Goal: Task Accomplishment & Management: Use online tool/utility

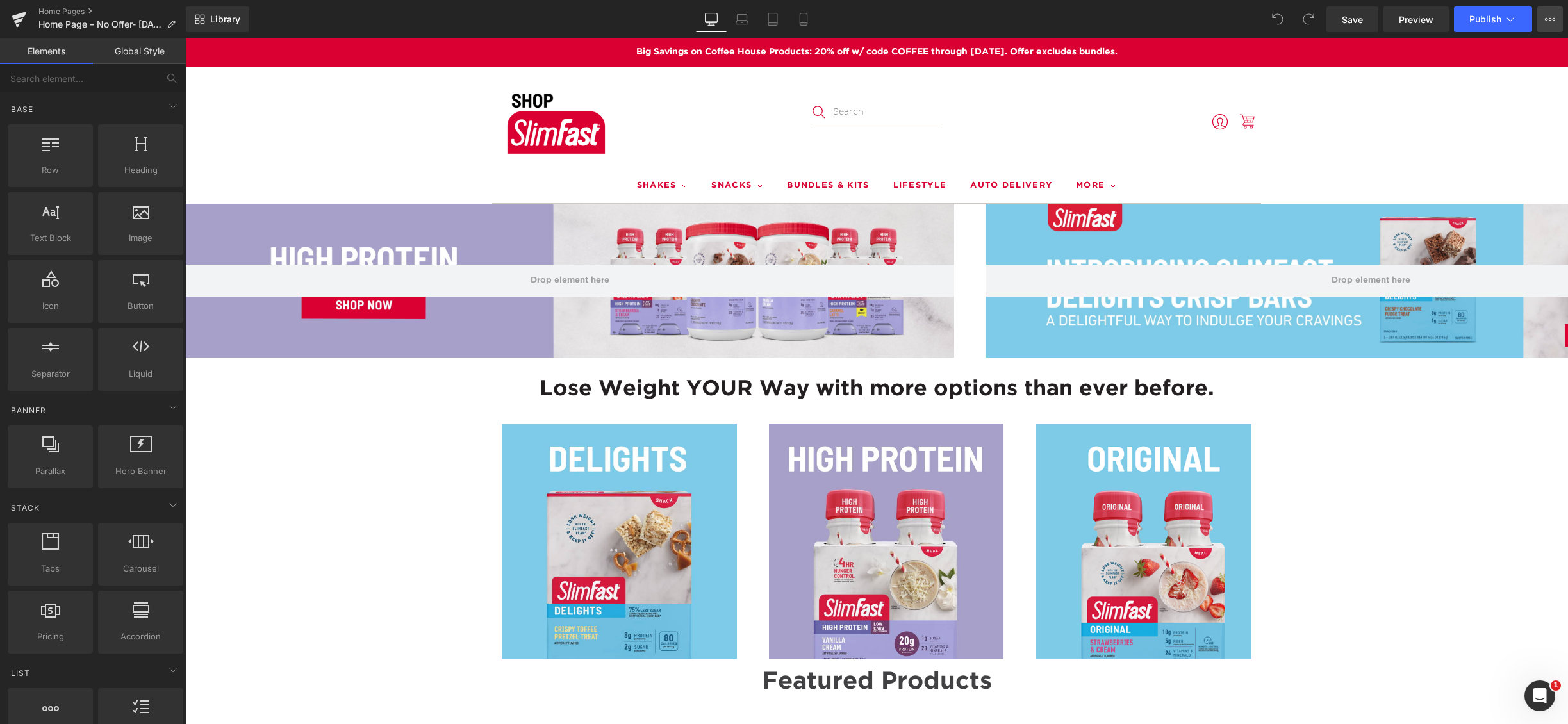
click at [1553, 22] on icon at bounding box center [1550, 19] width 10 height 10
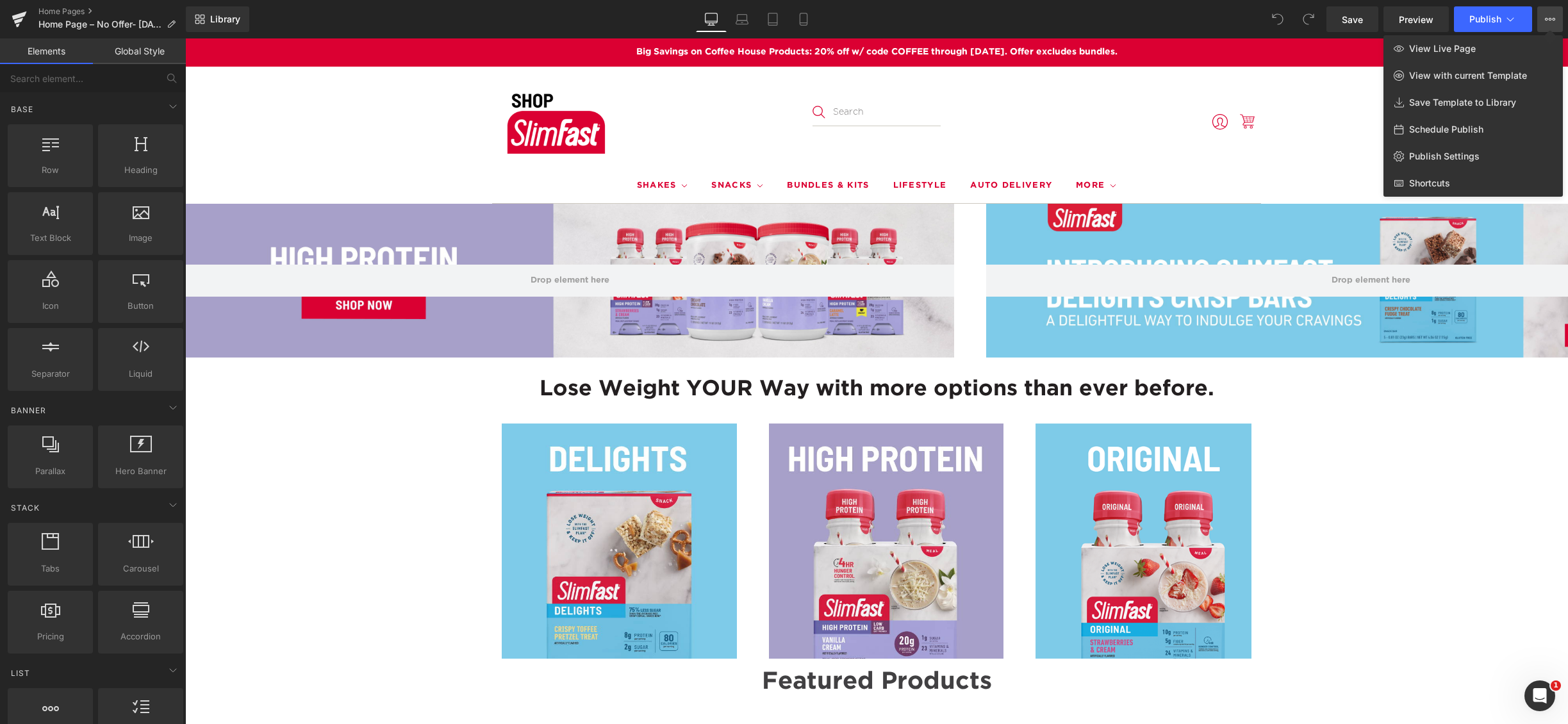
click at [1461, 127] on span "Schedule Publish" at bounding box center [1446, 129] width 75 height 12
select select
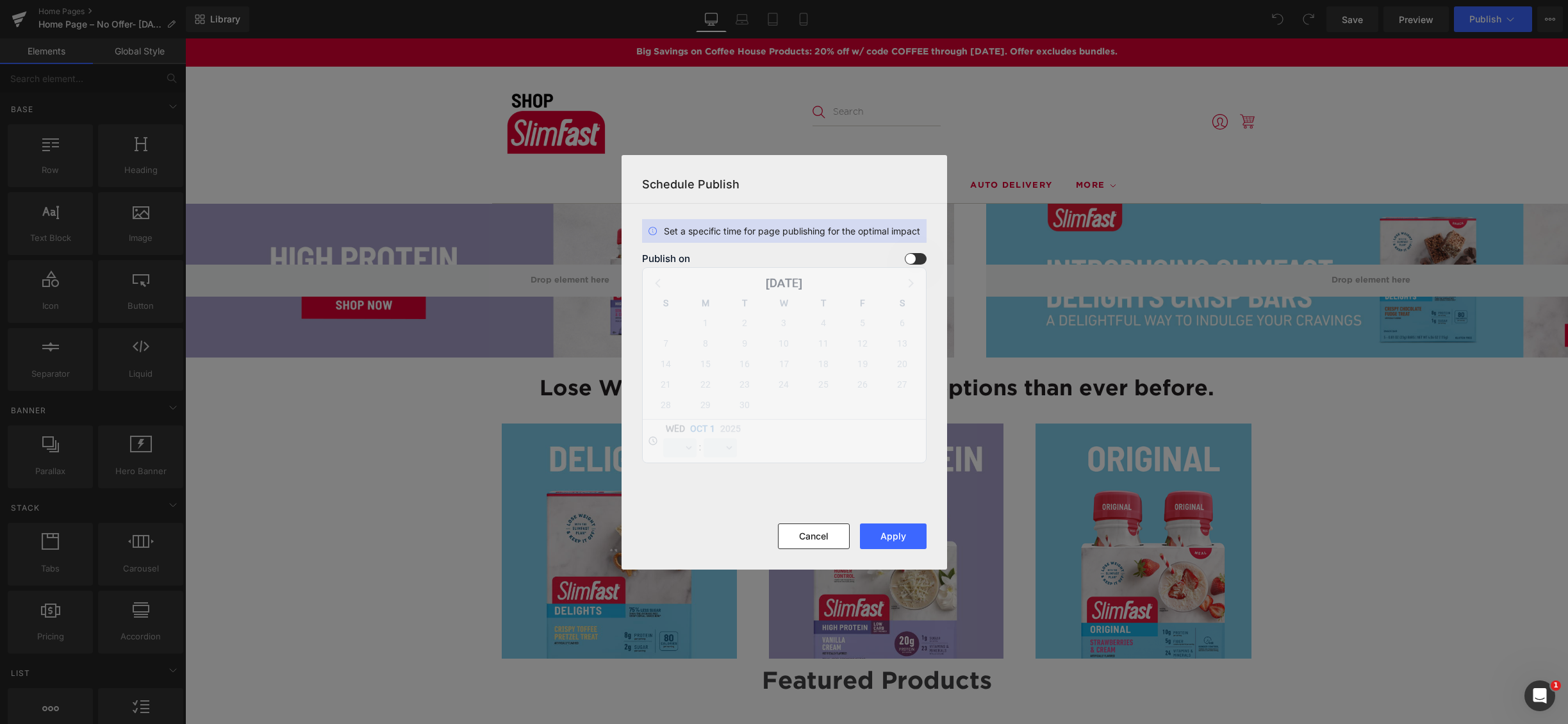
click at [920, 258] on span at bounding box center [916, 259] width 22 height 12
click at [0, 0] on input "checkbox" at bounding box center [0, 0] width 0 height 0
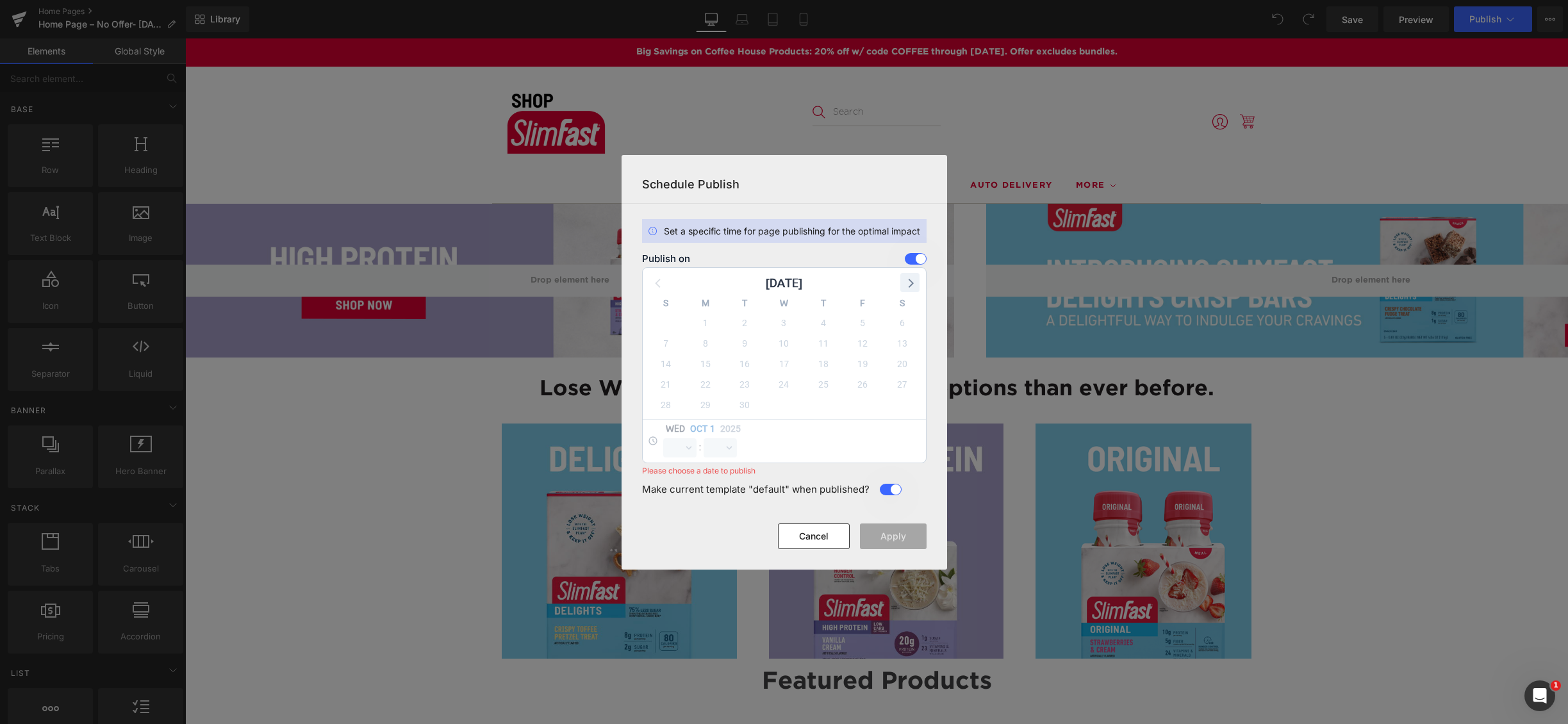
click at [911, 283] on icon at bounding box center [910, 283] width 17 height 17
click at [746, 341] on span "7" at bounding box center [744, 343] width 18 height 18
select select "10"
select select "12"
click at [688, 445] on select "00 01 02 03 04 05 06 07 08 09 10 11 12 13 14 15 16 17 18 19 20 21 22 23" at bounding box center [680, 448] width 34 height 19
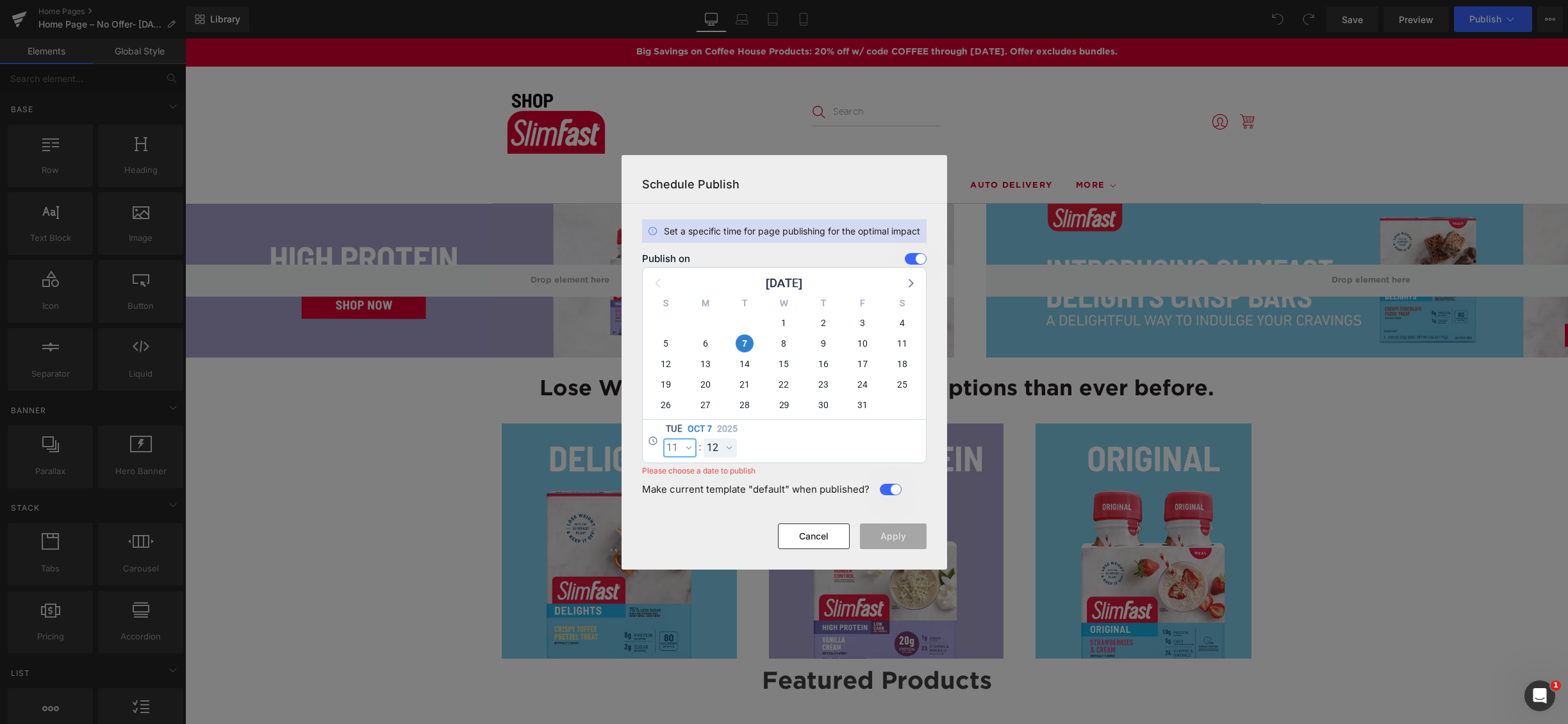
click at [664, 439] on select "00 01 02 03 04 05 06 07 08 09 10 11 12 13 14 15 16 17 18 19 20 21 22 23" at bounding box center [680, 448] width 34 height 19
select select "11"
click at [728, 449] on select "00 01 02 03 04 05 06 07 08 09 10 11 12 13 14 15 16 17 18 19 20 21 22 23 24 25 2…" at bounding box center [721, 448] width 34 height 19
click at [704, 439] on select "00 01 02 03 04 05 06 07 08 09 10 11 12 13 14 15 16 17 18 19 20 21 22 23 24 25 2…" at bounding box center [721, 448] width 34 height 19
select select "0"
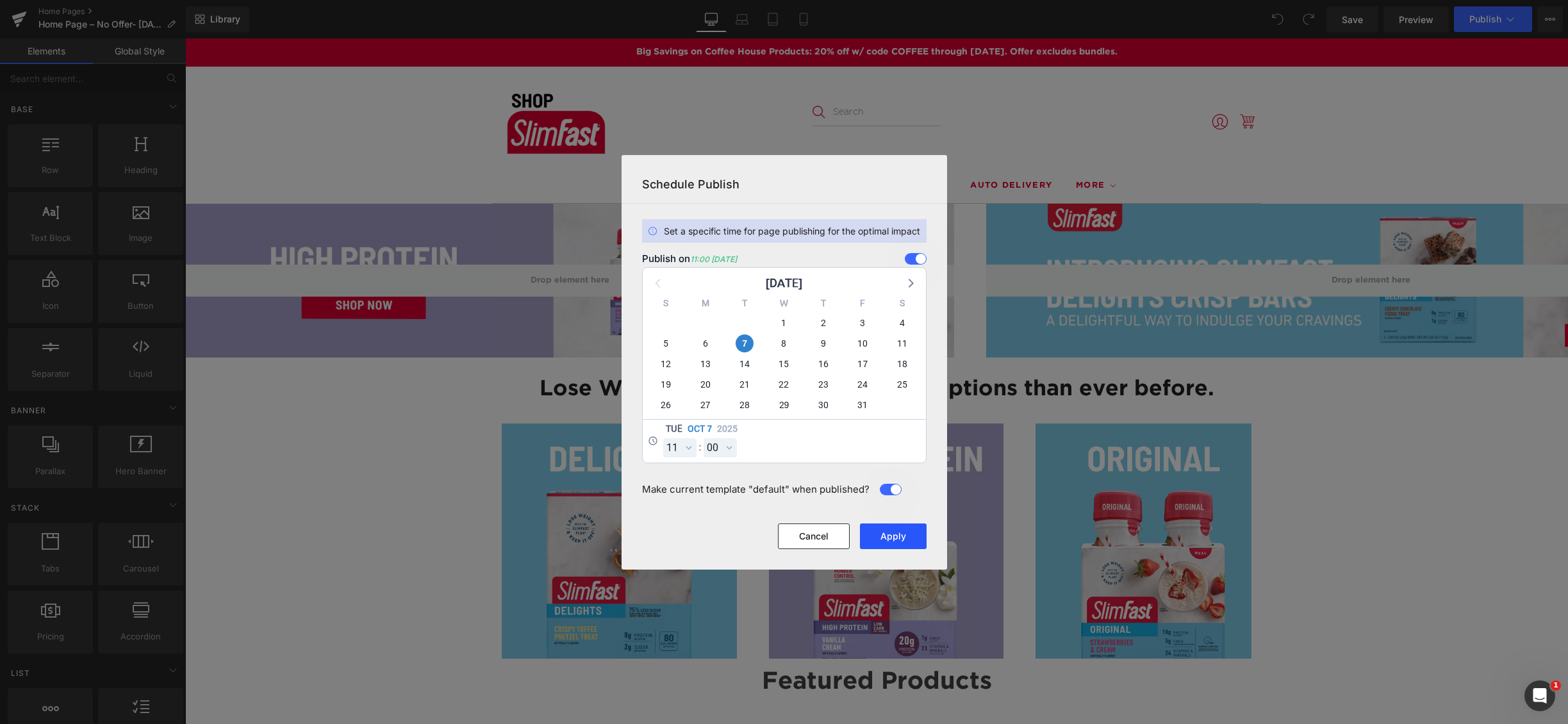
click at [904, 533] on button "Apply" at bounding box center [893, 536] width 66 height 26
click at [902, 532] on button "Apply" at bounding box center [893, 536] width 66 height 26
drag, startPoint x: 936, startPoint y: 145, endPoint x: 751, endPoint y: 107, distance: 188.9
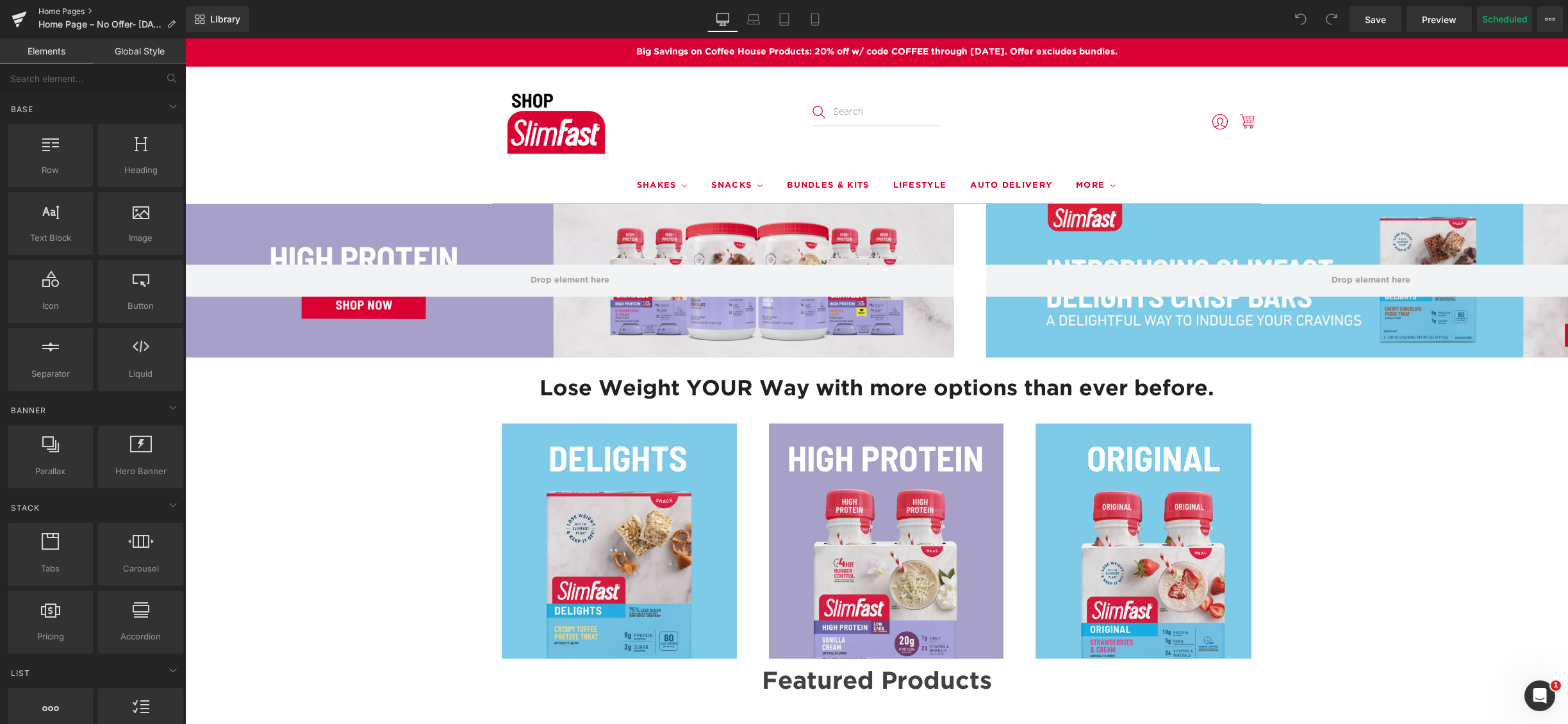
click at [55, 12] on link "Home Pages" at bounding box center [112, 12] width 148 height 10
click at [1511, 18] on button "Scheduled" at bounding box center [1505, 19] width 55 height 26
select select
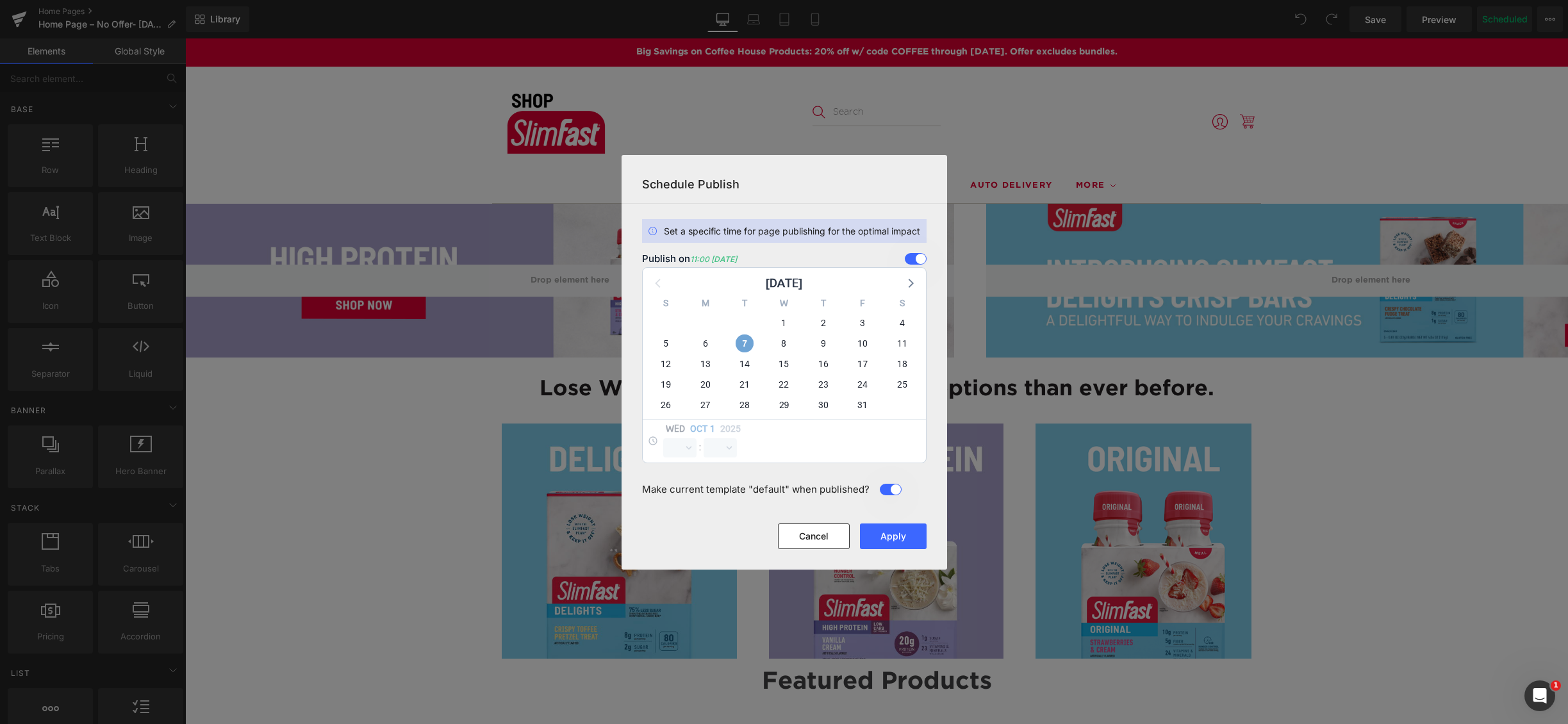
click at [748, 345] on span "7" at bounding box center [744, 343] width 18 height 18
click at [745, 341] on span "7" at bounding box center [744, 343] width 18 height 18
select select "10"
select select "16"
click at [676, 451] on select "00 01 02 03 04 05 06 07 08 09 10 11 12 13 14 15 16 17 18 19 20 21 22 23" at bounding box center [680, 448] width 34 height 19
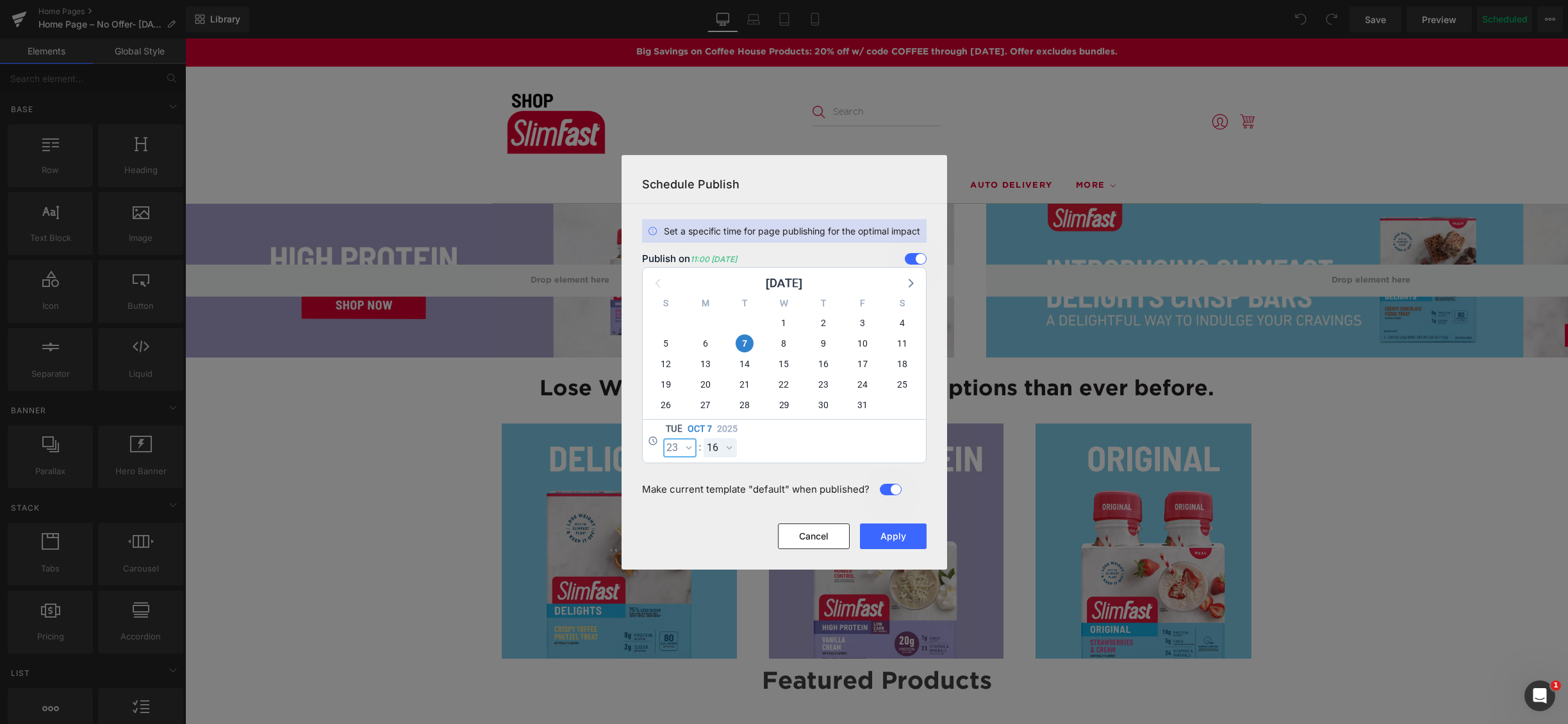
click at [664, 439] on select "00 01 02 03 04 05 06 07 08 09 10 11 12 13 14 15 16 17 18 19 20 21 22 23" at bounding box center [680, 448] width 34 height 19
select select "23"
click at [718, 441] on select "00 01 02 03 04 05 06 07 08 09 10 11 12 13 14 15 16 17 18 19 20 21 22 23 24 25 2…" at bounding box center [721, 448] width 34 height 19
click at [704, 439] on select "00 01 02 03 04 05 06 07 08 09 10 11 12 13 14 15 16 17 18 19 20 21 22 23 24 25 2…" at bounding box center [721, 448] width 34 height 19
select select "0"
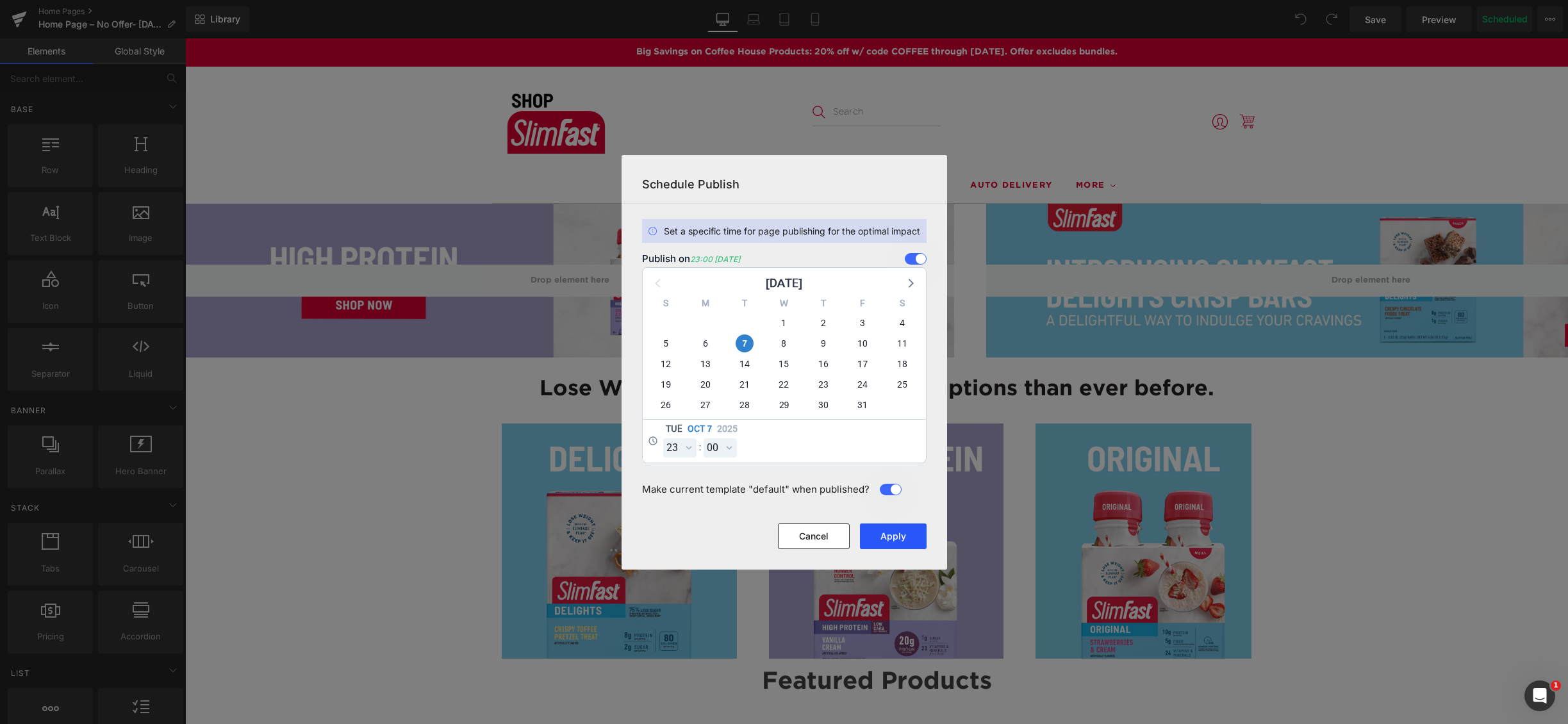
click at [892, 531] on button "Apply" at bounding box center [893, 536] width 66 height 26
click at [901, 535] on button "Apply" at bounding box center [893, 536] width 66 height 26
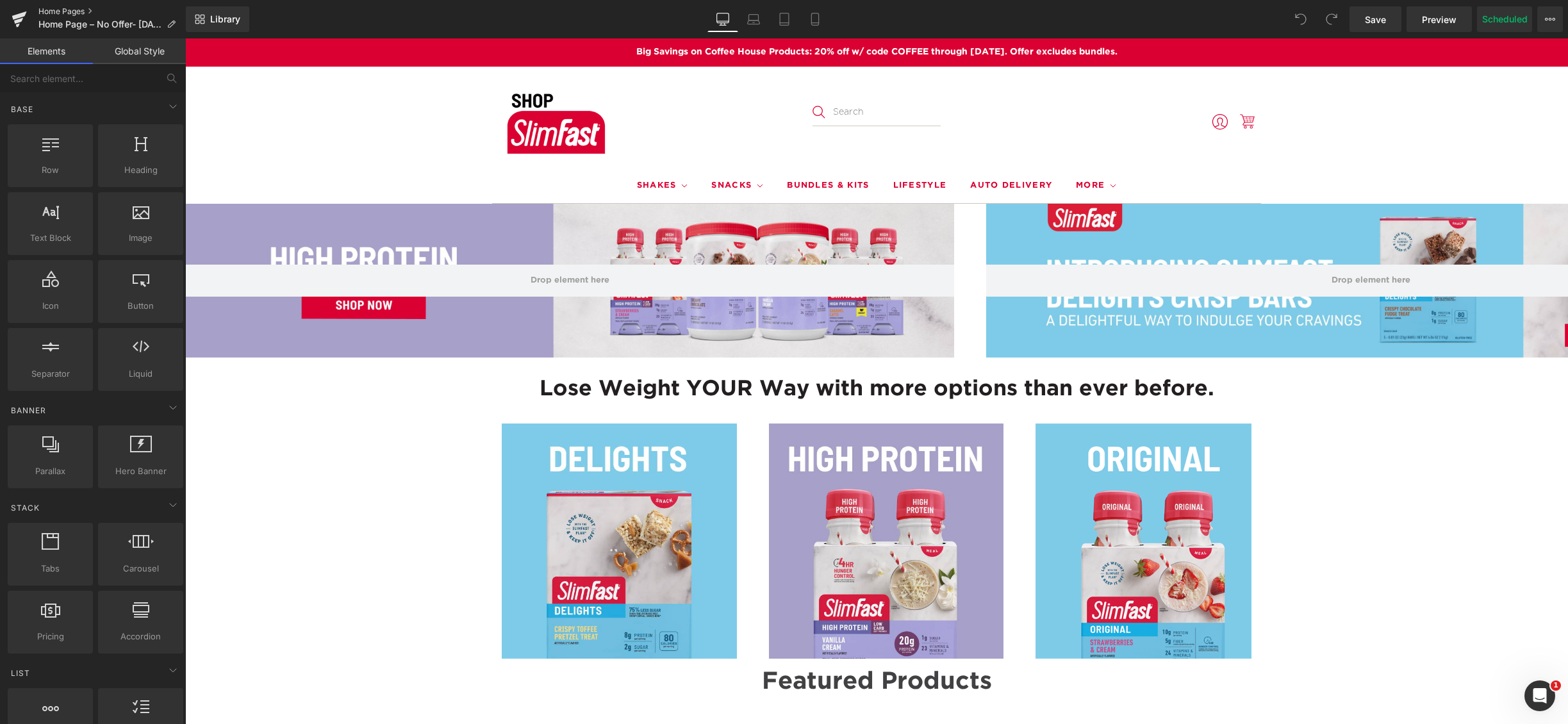
click at [47, 10] on link "Home Pages" at bounding box center [112, 12] width 148 height 10
